Goal: Task Accomplishment & Management: Manage account settings

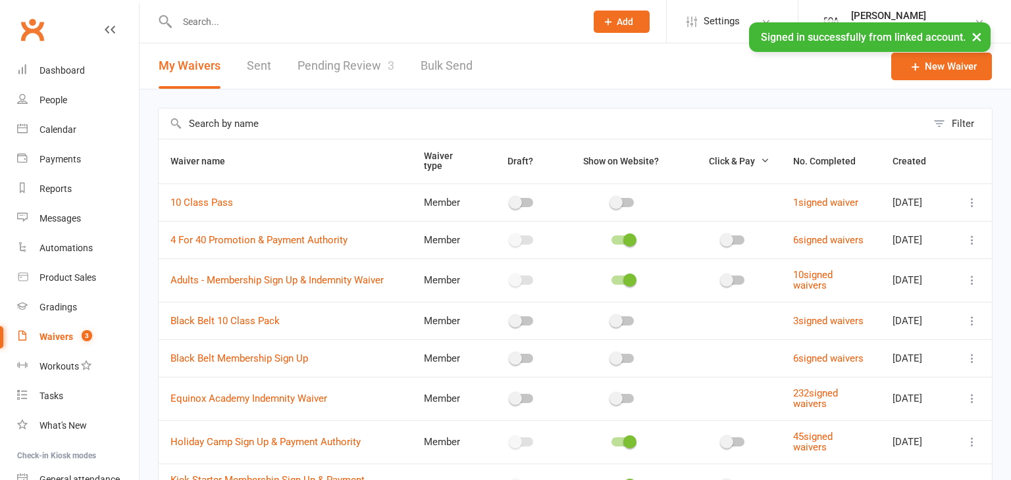
select select "50"
click at [61, 340] on div "Waivers" at bounding box center [56, 337] width 34 height 11
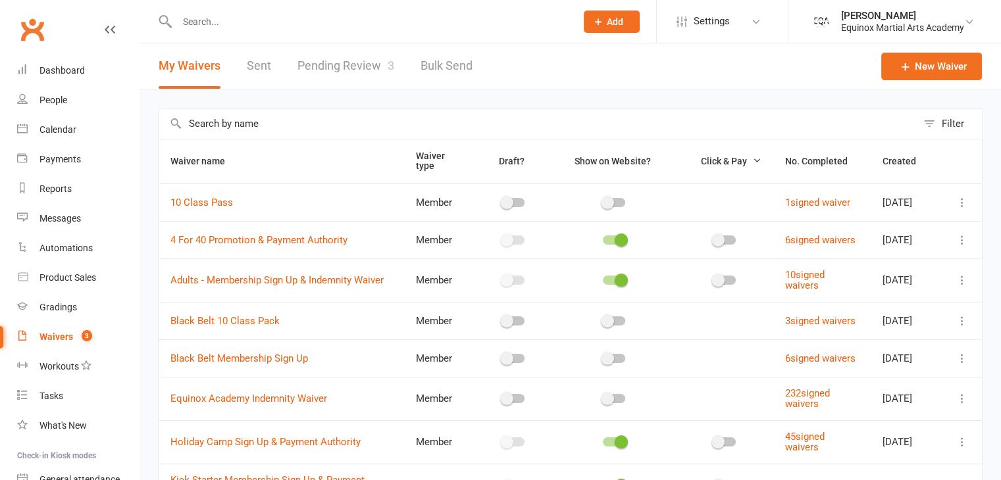
click at [361, 64] on link "Pending Review 3" at bounding box center [345, 65] width 97 height 45
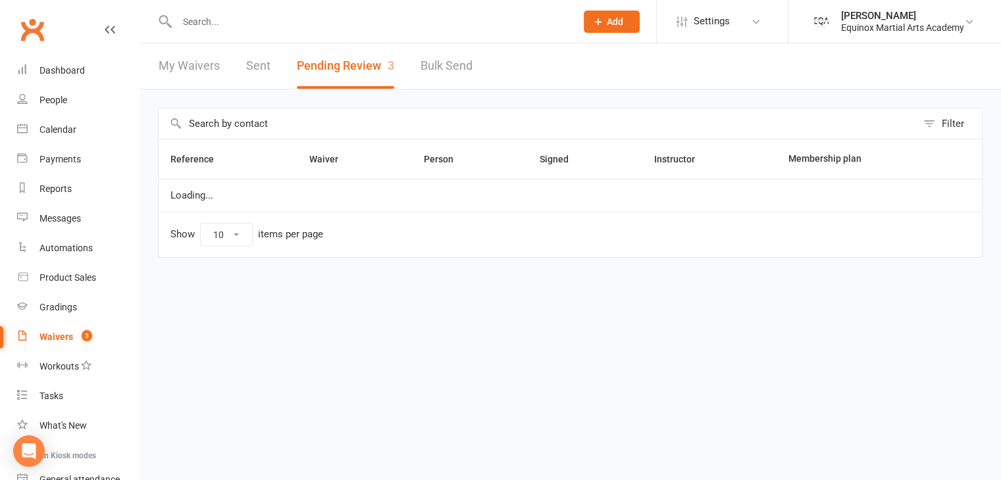
select select "50"
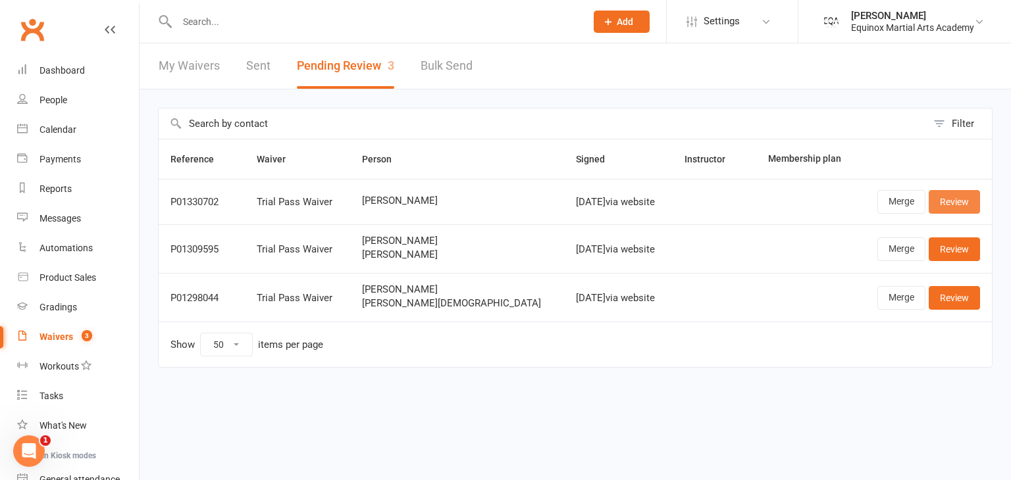
click at [947, 204] on link "Review" at bounding box center [953, 202] width 51 height 24
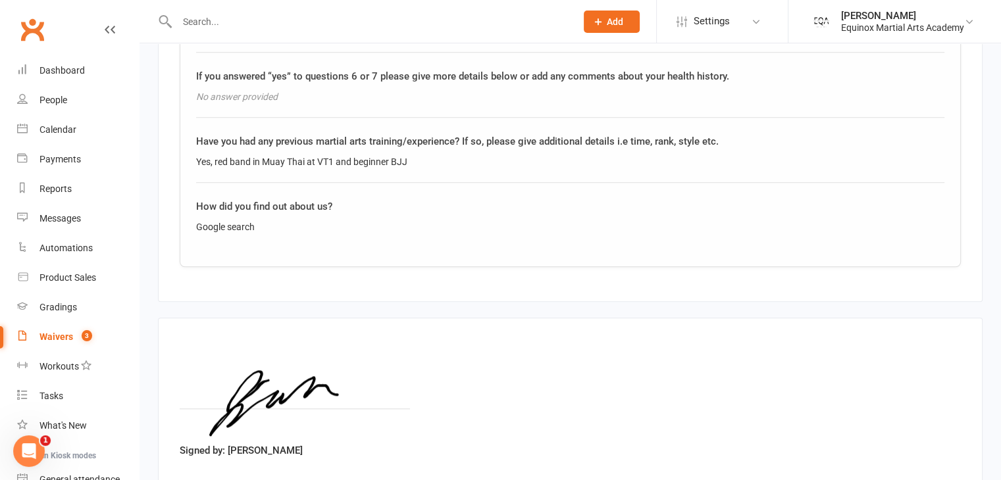
scroll to position [1269, 0]
